Goal: Task Accomplishment & Management: Manage account settings

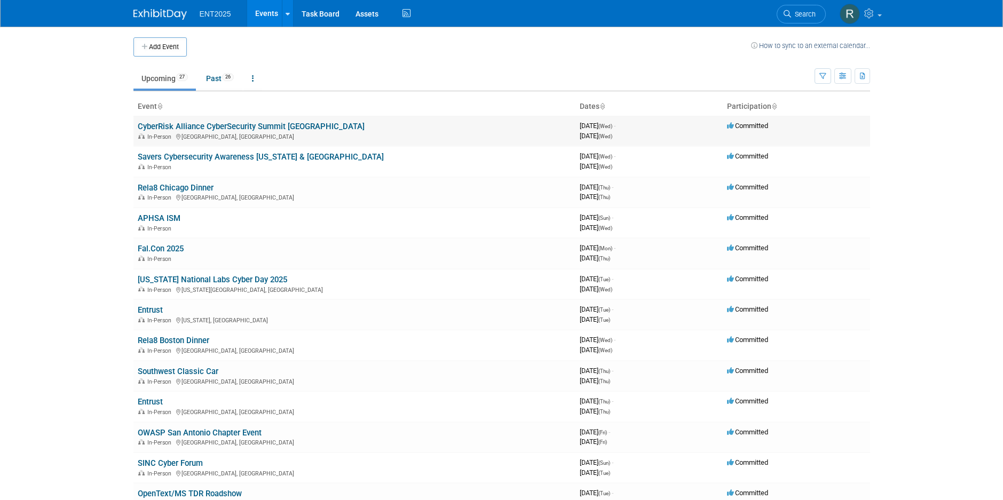
click at [222, 124] on link "CyberRisk Alliance CyberSecurity Summit [GEOGRAPHIC_DATA]" at bounding box center [251, 127] width 227 height 10
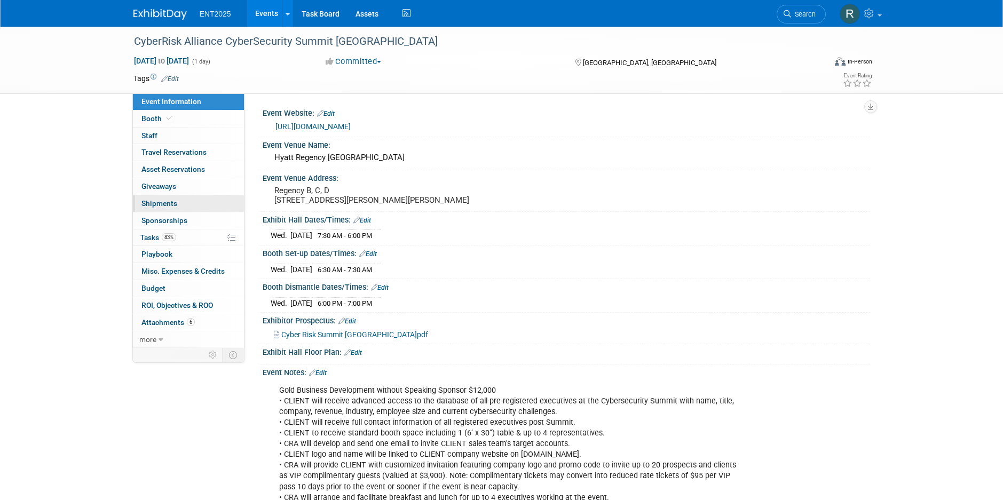
click at [165, 204] on span "Shipments 0" at bounding box center [159, 203] width 36 height 9
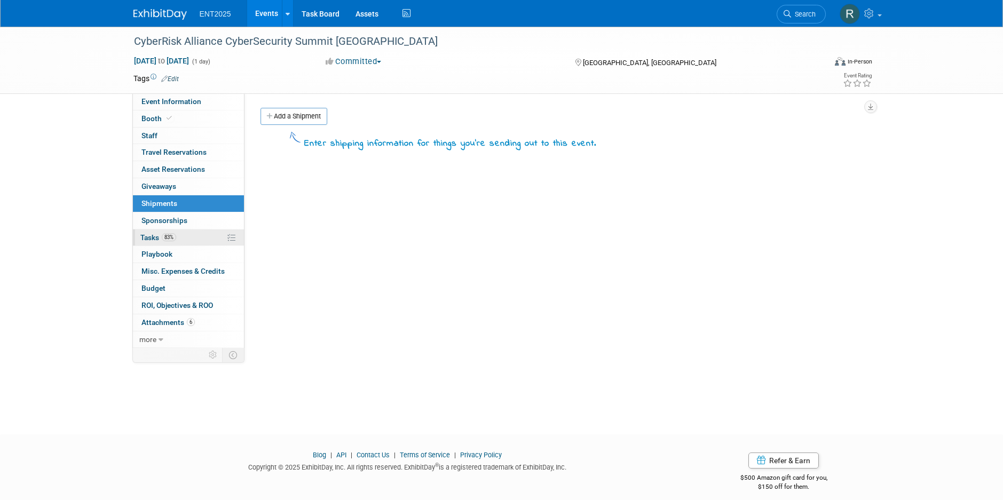
click at [152, 238] on span "Tasks 83%" at bounding box center [158, 237] width 36 height 9
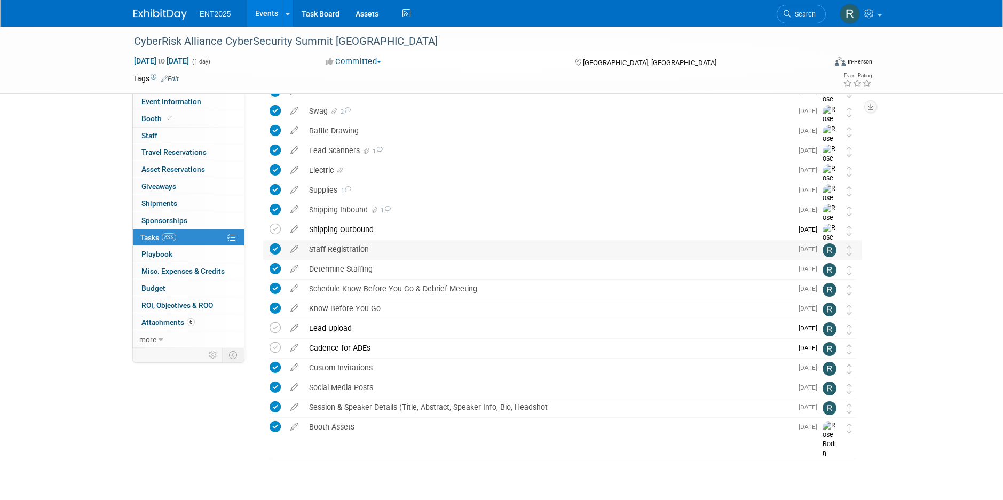
scroll to position [59, 0]
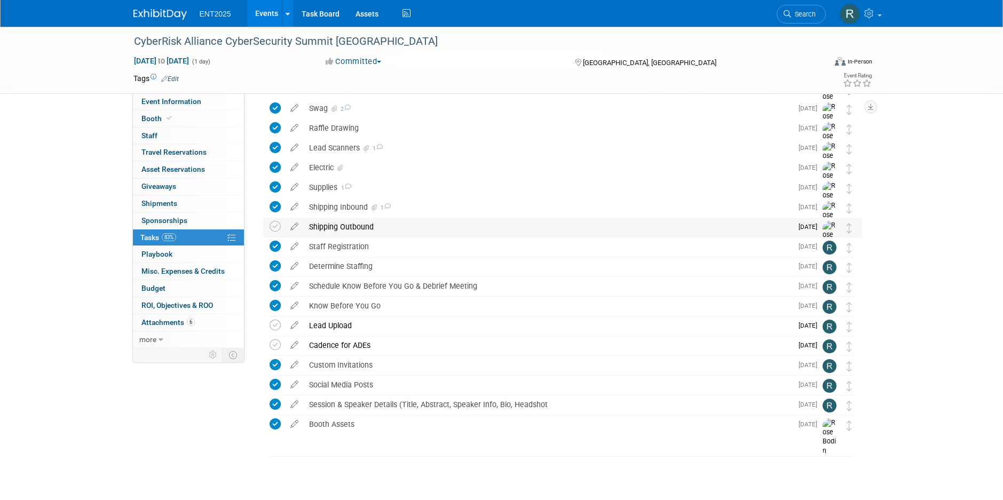
click at [333, 227] on div "Shipping Outbound" at bounding box center [548, 227] width 488 height 18
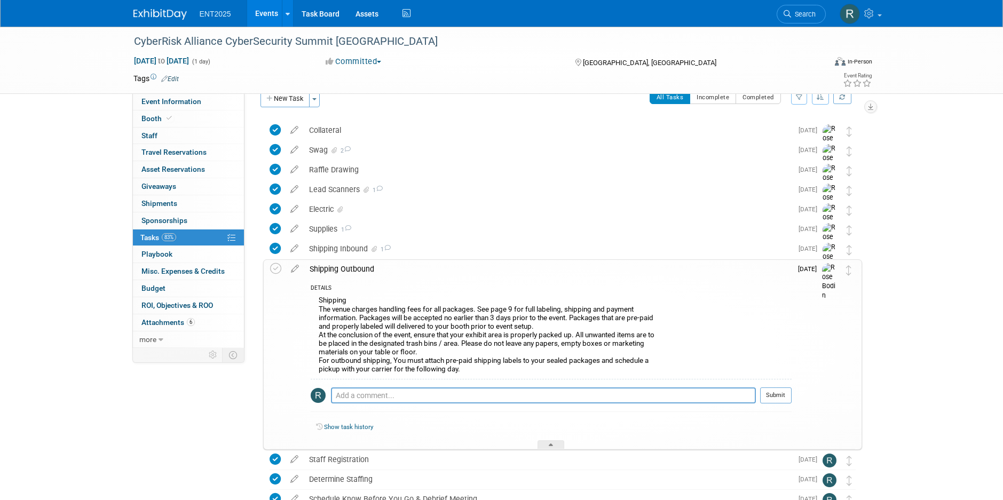
scroll to position [0, 0]
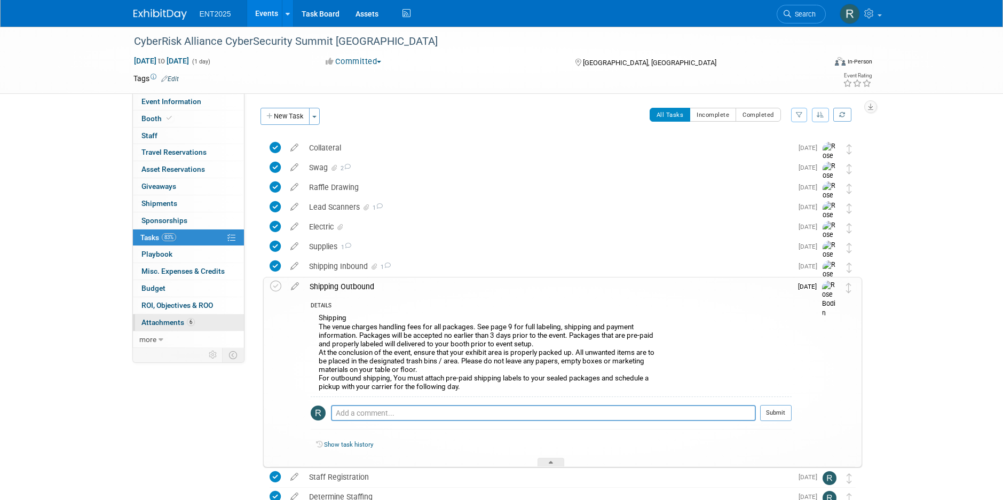
click at [171, 320] on span "Attachments 6" at bounding box center [167, 322] width 53 height 9
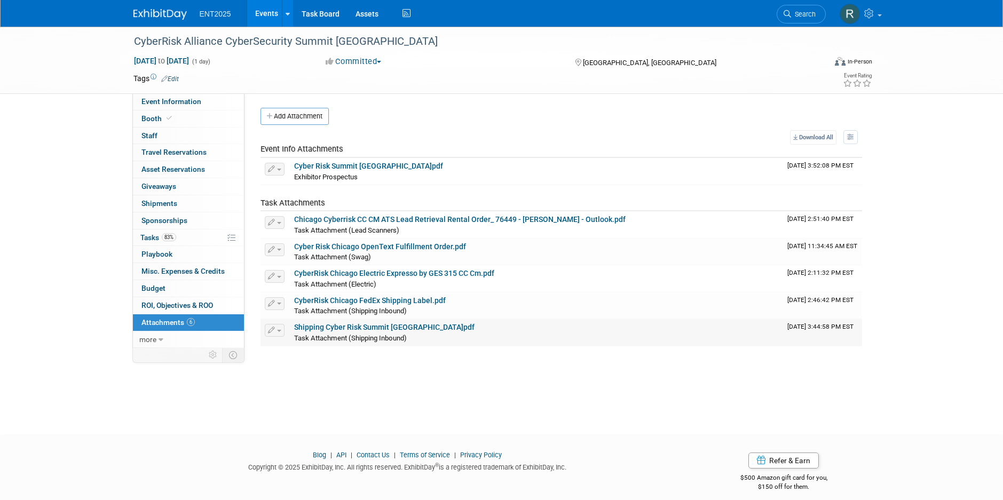
click at [376, 329] on link "Shipping Cyber Risk Summit [GEOGRAPHIC_DATA]pdf" at bounding box center [384, 327] width 180 height 9
click at [150, 238] on span "Tasks 83%" at bounding box center [158, 237] width 36 height 9
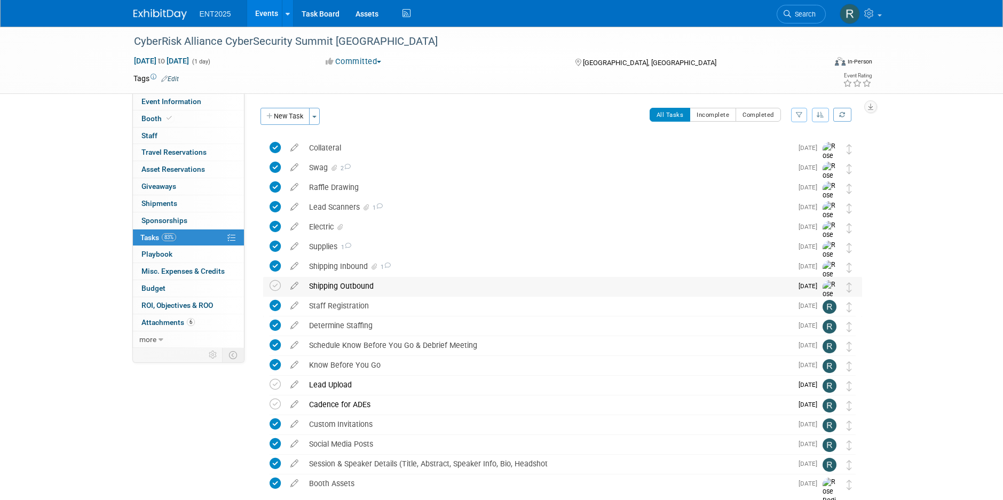
click at [346, 285] on div "Shipping Outbound" at bounding box center [548, 286] width 488 height 18
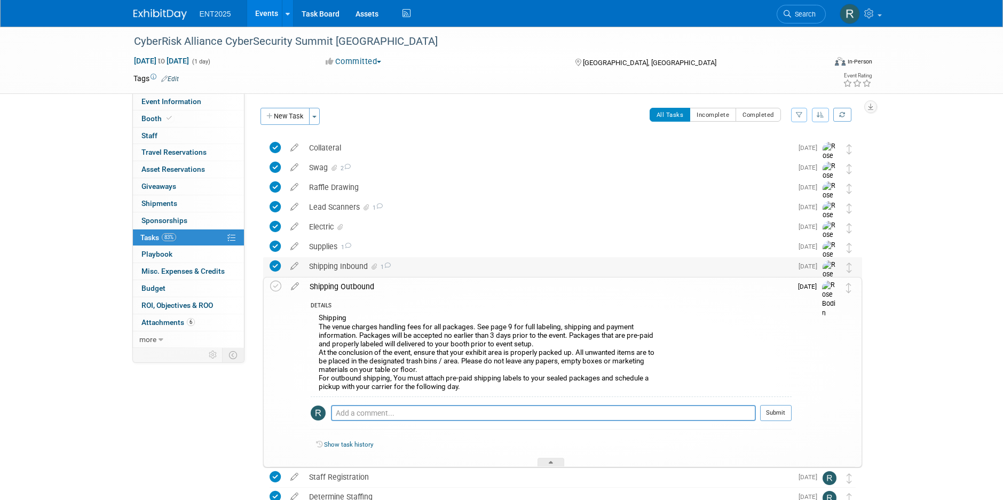
click at [345, 266] on div "Shipping Inbound 1" at bounding box center [548, 266] width 488 height 18
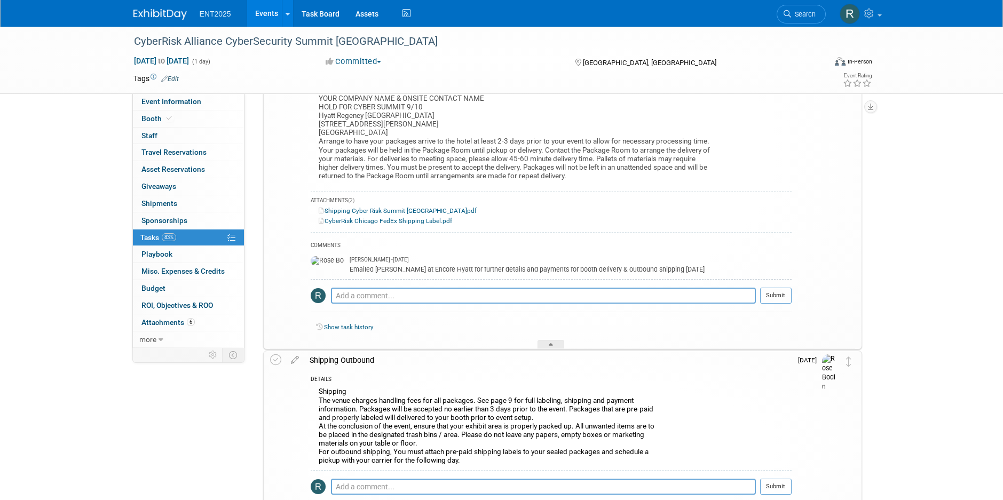
scroll to position [267, 0]
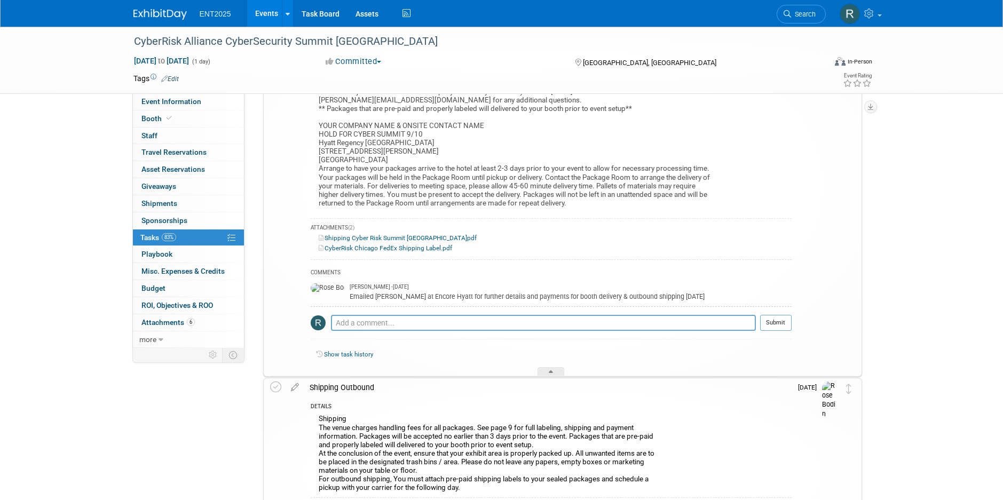
click at [416, 247] on link "CyberRisk Chicago FedEx Shipping Label.pdf" at bounding box center [385, 248] width 133 height 7
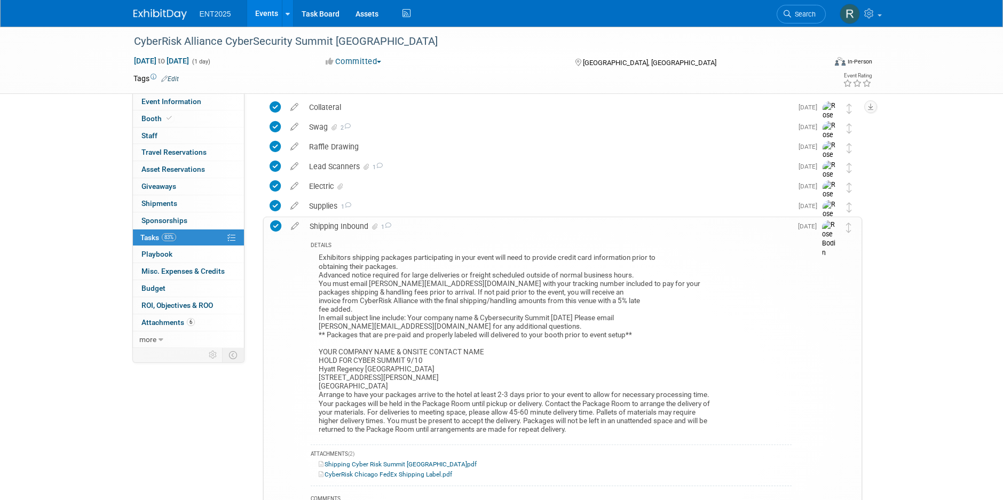
scroll to position [0, 0]
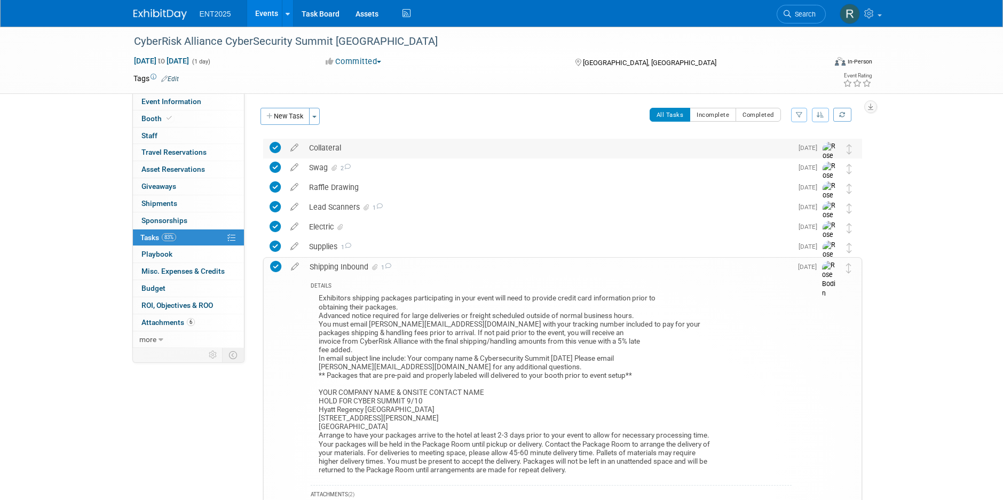
click at [380, 147] on div "Collateral" at bounding box center [548, 148] width 488 height 18
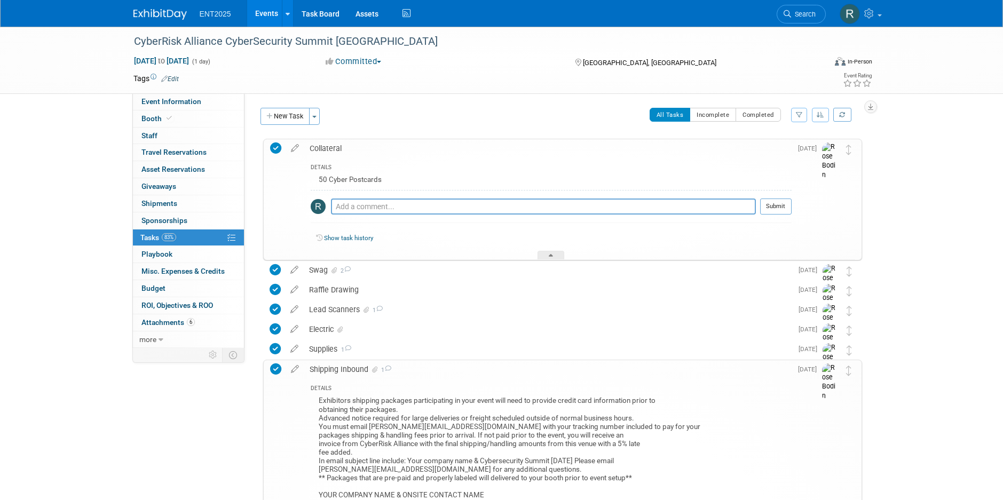
click at [396, 118] on div "All Tasks Incomplete Completed Filter by Assignee -- Select Assignee -- All una…" at bounding box center [594, 119] width 537 height 22
click at [277, 146] on icon at bounding box center [275, 148] width 11 height 11
click at [275, 147] on icon at bounding box center [275, 148] width 11 height 11
click at [465, 118] on div "All Tasks Incomplete Completed Filter by Assignee -- Select Assignee -- All una…" at bounding box center [594, 119] width 537 height 22
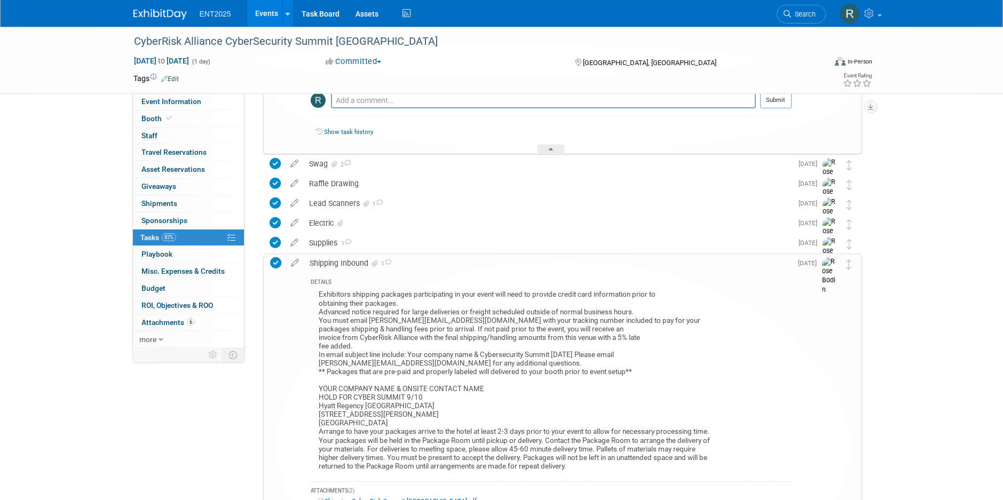
scroll to position [107, 0]
click at [324, 262] on div "Shipping Inbound 1" at bounding box center [547, 263] width 487 height 18
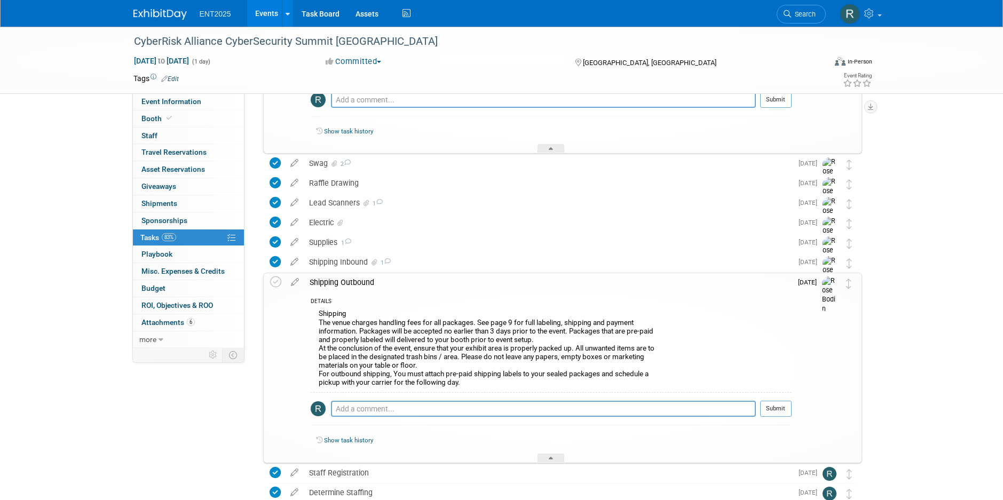
click at [336, 279] on div "Shipping Outbound" at bounding box center [547, 282] width 487 height 18
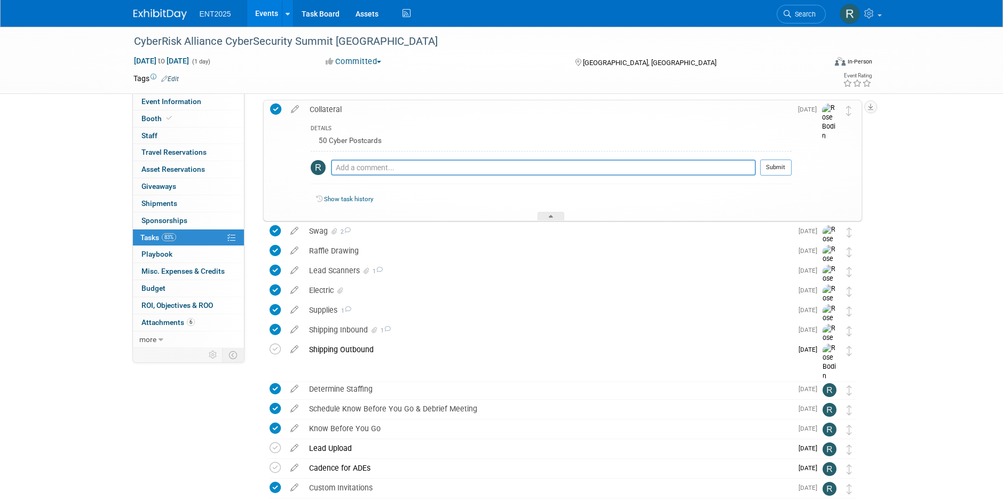
scroll to position [0, 0]
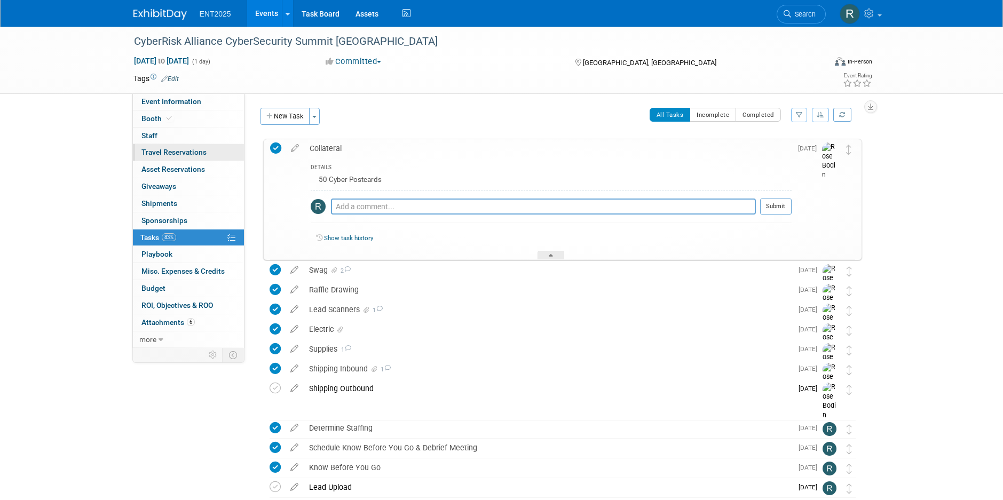
click at [161, 152] on span "Travel Reservations 0" at bounding box center [173, 152] width 65 height 9
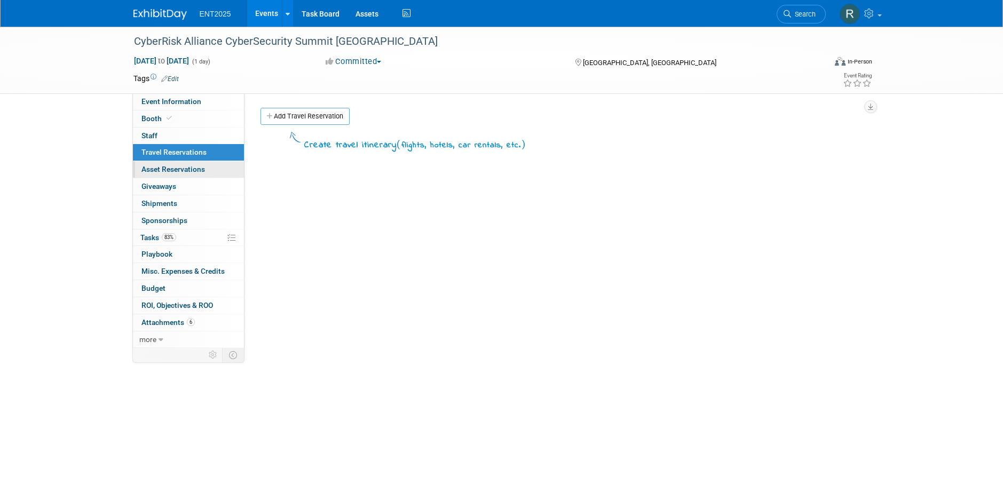
click at [162, 166] on span "Asset Reservations 0" at bounding box center [173, 169] width 64 height 9
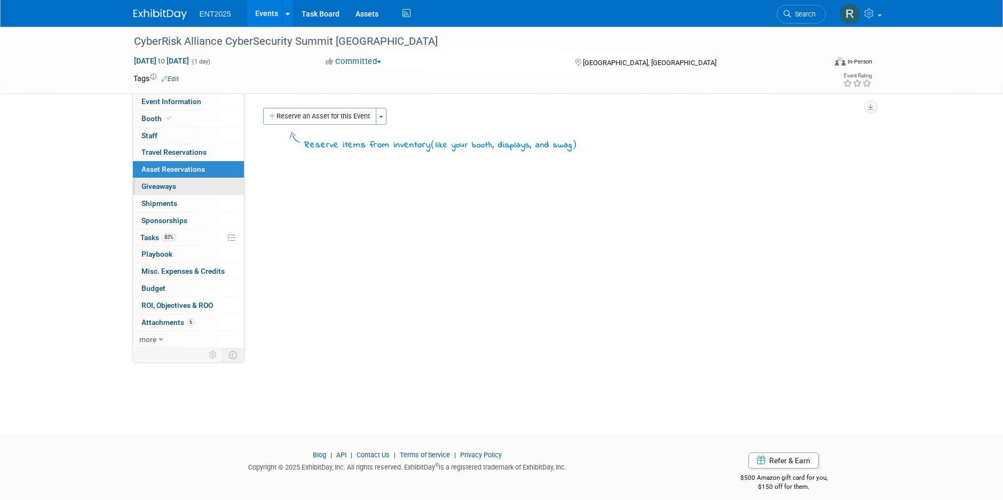
click at [154, 185] on span "Giveaways 0" at bounding box center [158, 186] width 35 height 9
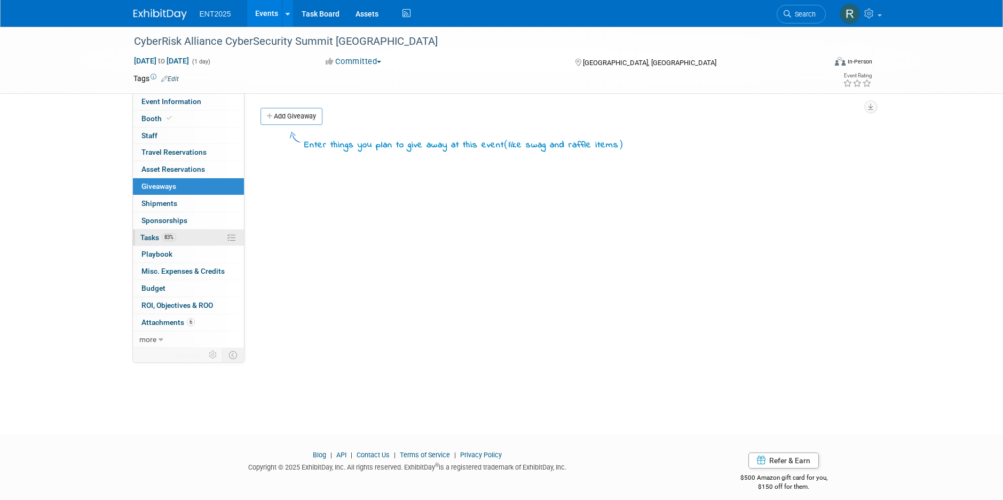
click at [153, 237] on span "Tasks 83%" at bounding box center [158, 237] width 36 height 9
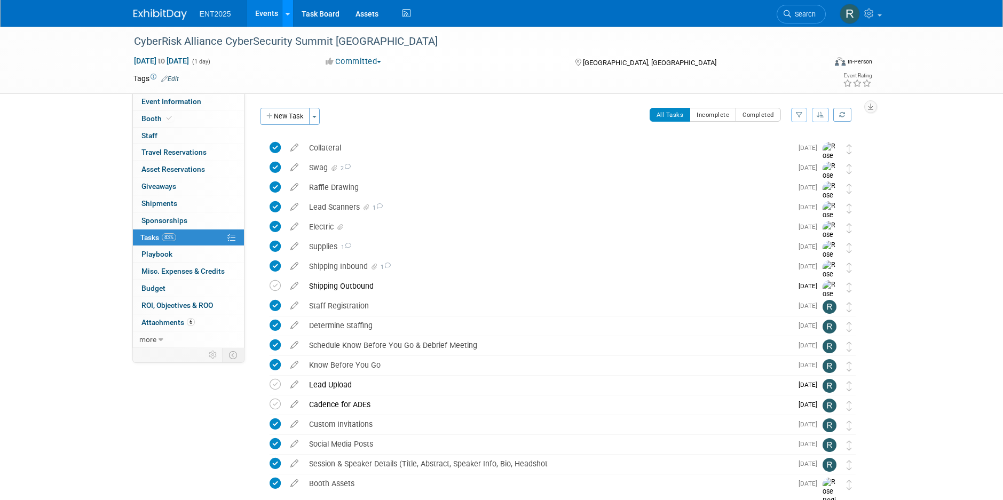
click at [286, 14] on icon at bounding box center [288, 14] width 4 height 7
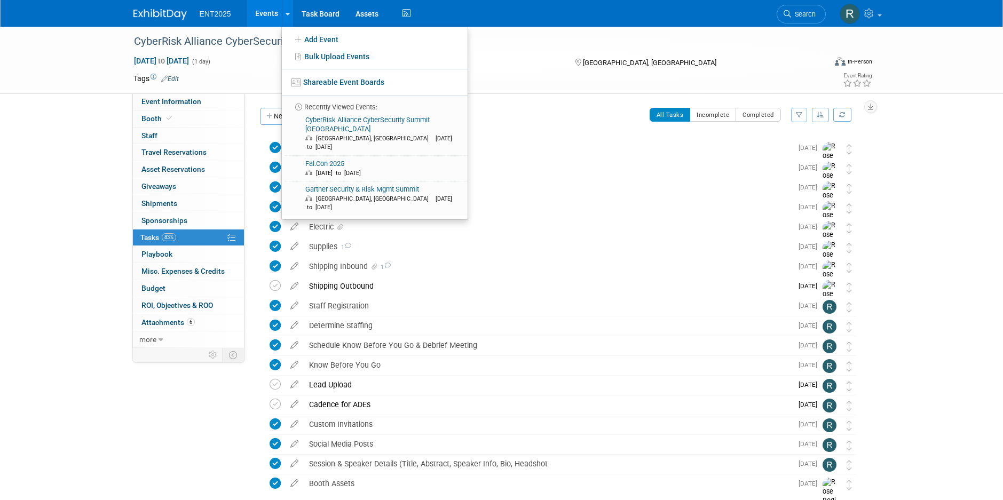
click at [265, 10] on link "Events" at bounding box center [266, 13] width 39 height 27
